Goal: Check status: Check status

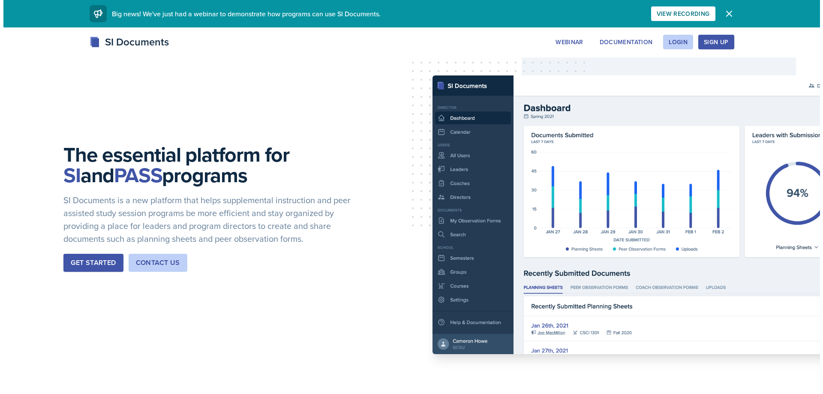
scroll to position [136, 0]
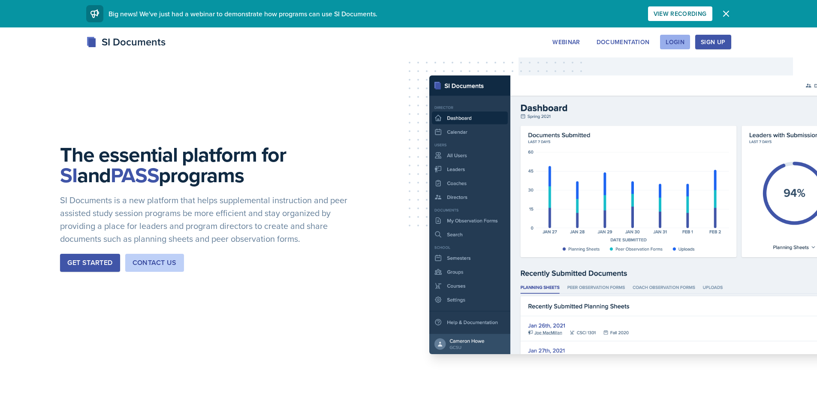
click at [682, 41] on div "Login" at bounding box center [675, 42] width 19 height 7
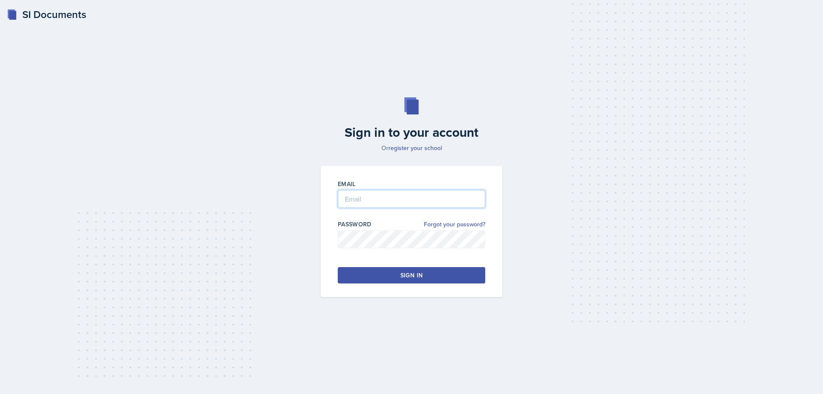
type input "[EMAIL_ADDRESS][DOMAIN_NAME]"
click at [397, 281] on button "Sign in" at bounding box center [412, 275] width 148 height 16
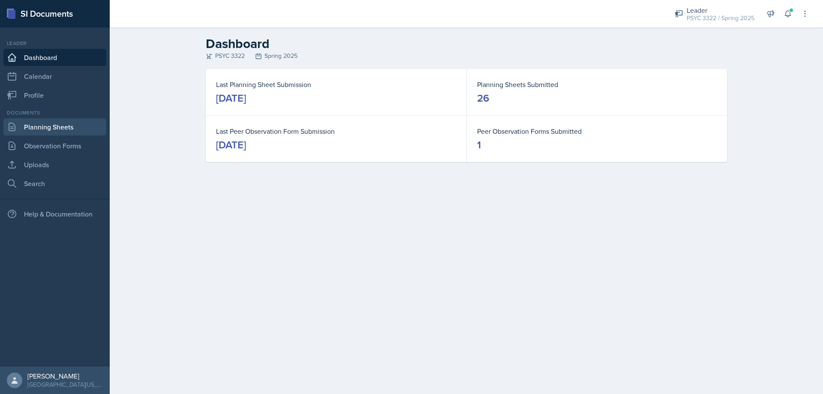
click at [41, 130] on link "Planning Sheets" at bounding box center [54, 126] width 103 height 17
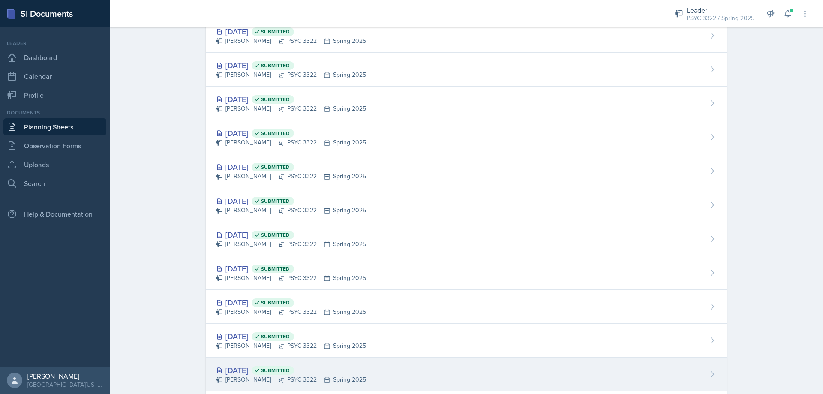
scroll to position [594, 0]
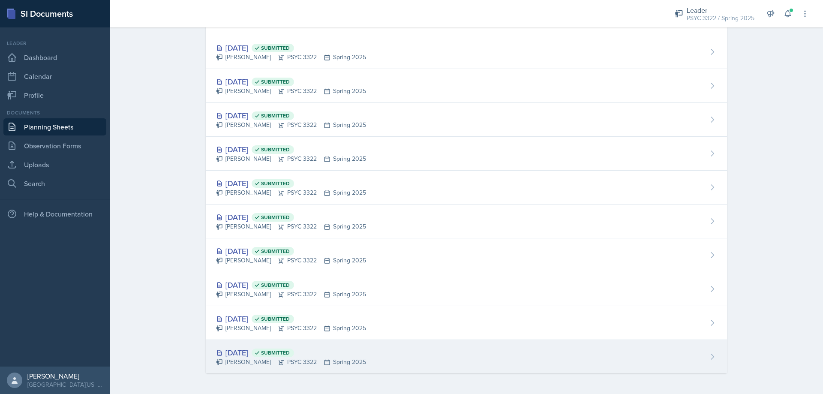
click at [250, 356] on div "[DATE] Submitted" at bounding box center [291, 353] width 150 height 12
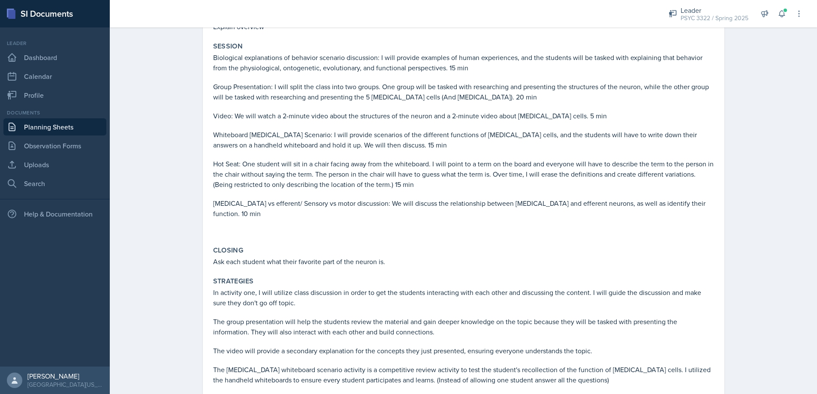
scroll to position [429, 0]
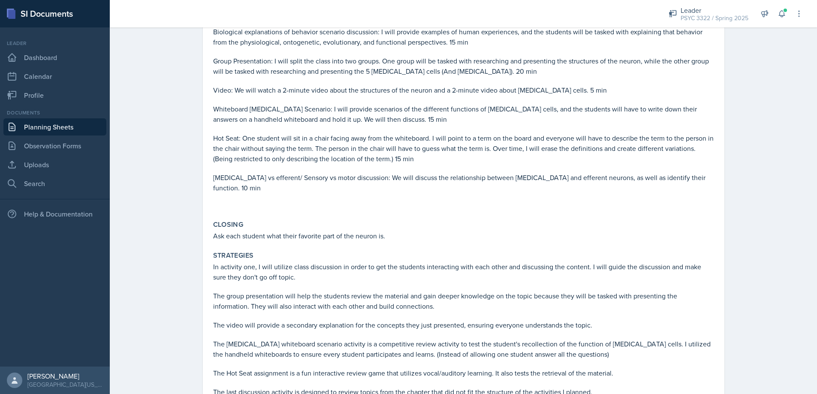
drag, startPoint x: 491, startPoint y: 187, endPoint x: 498, endPoint y: 189, distance: 7.5
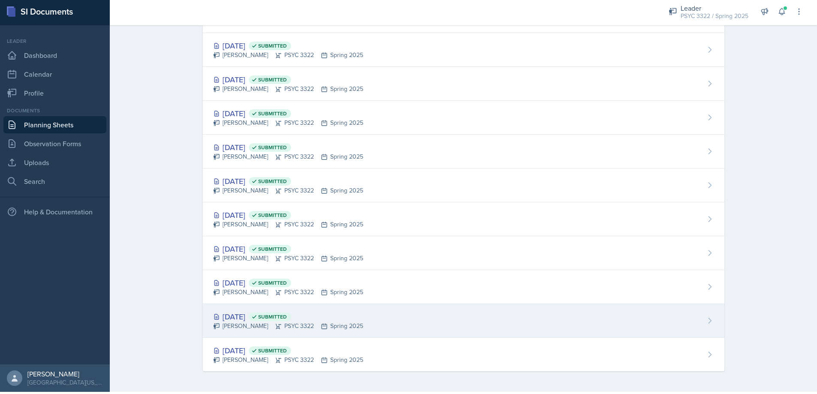
scroll to position [4, 0]
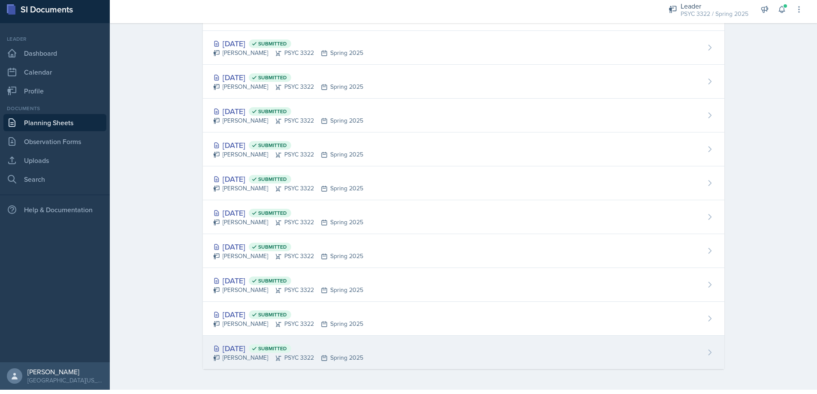
click at [264, 345] on div "[DATE] Submitted" at bounding box center [288, 349] width 150 height 12
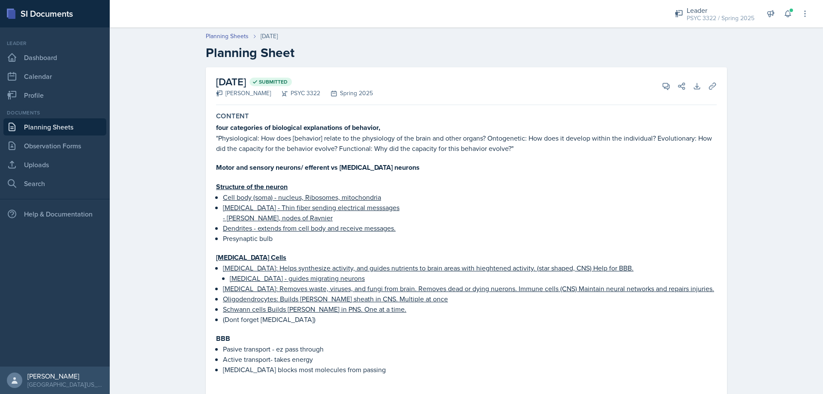
click at [443, 162] on p at bounding box center [466, 158] width 501 height 9
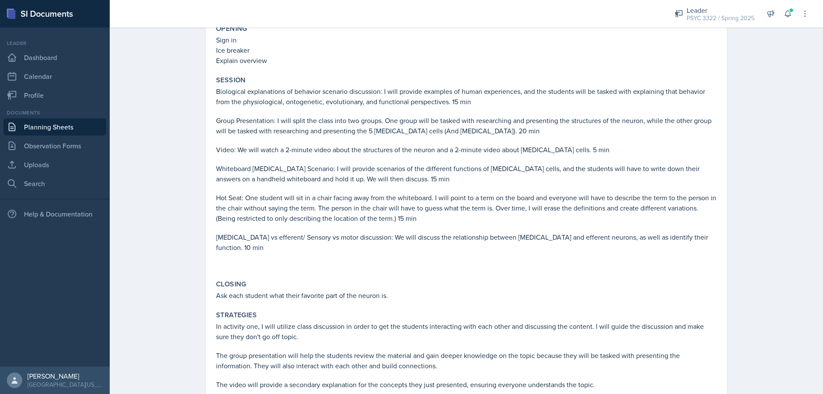
scroll to position [472, 0]
